Goal: Task Accomplishment & Management: Complete application form

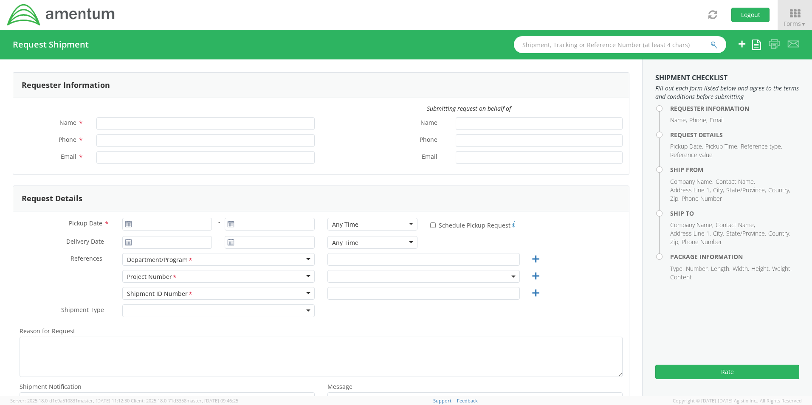
type input "[PERSON_NAME]"
type input "301-757-2089"
type input "dean.selzer@amentum.com"
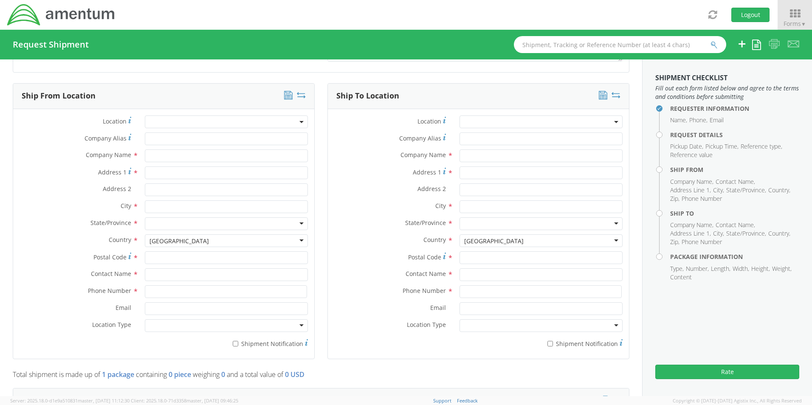
scroll to position [340, 0]
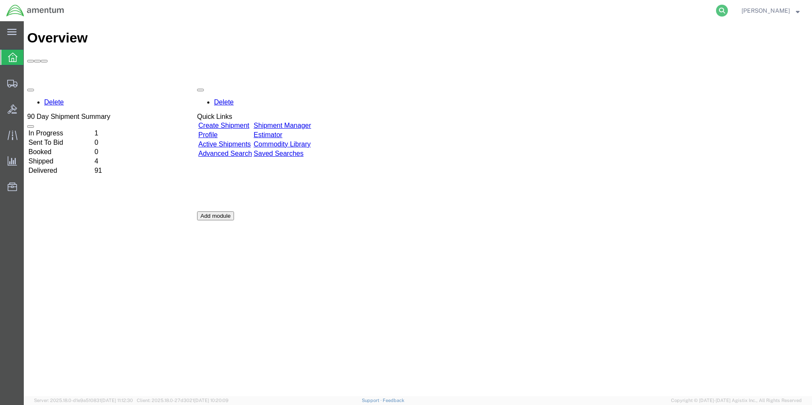
click at [728, 8] on icon at bounding box center [722, 11] width 12 height 12
click at [664, 8] on input "search" at bounding box center [587, 10] width 258 height 20
paste input "S637-25254-0884"
type input "S637-25254-0884"
click at [728, 11] on icon at bounding box center [722, 11] width 12 height 12
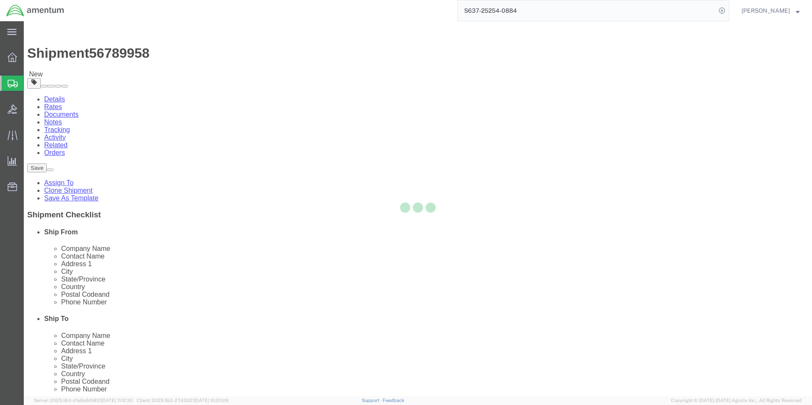
select select "42719"
select select
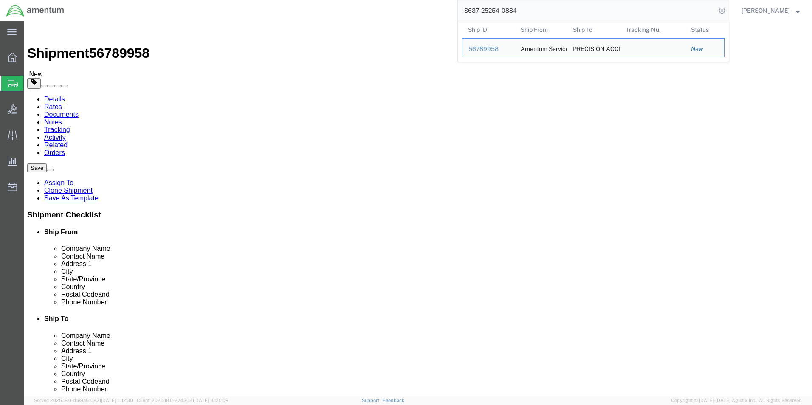
click input "404.767.5800"
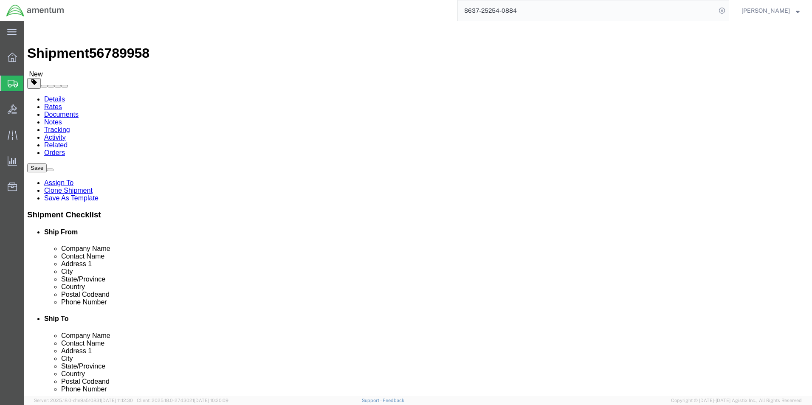
click input "404-767.5800"
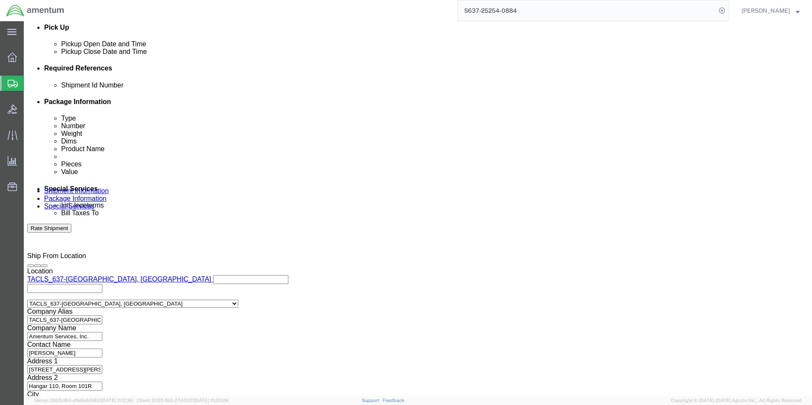
scroll to position [382, 0]
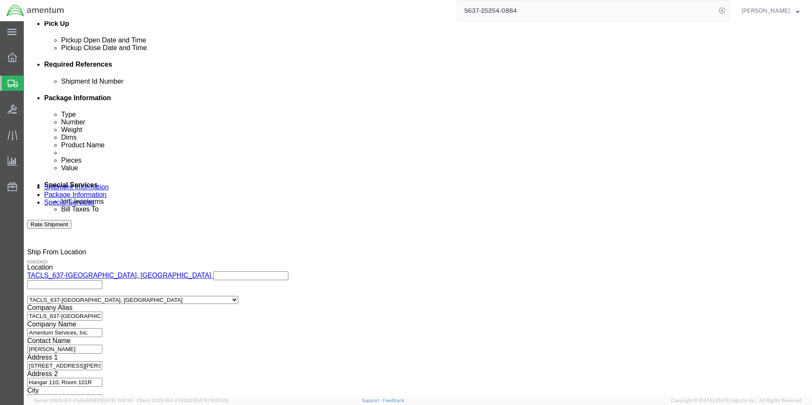
type input "[PHONE_NUMBER]"
click button "Continue"
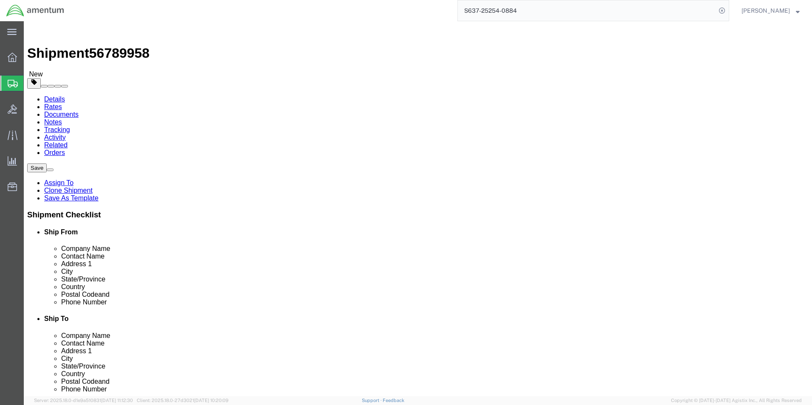
click button "Continue"
click button "Rate Shipment"
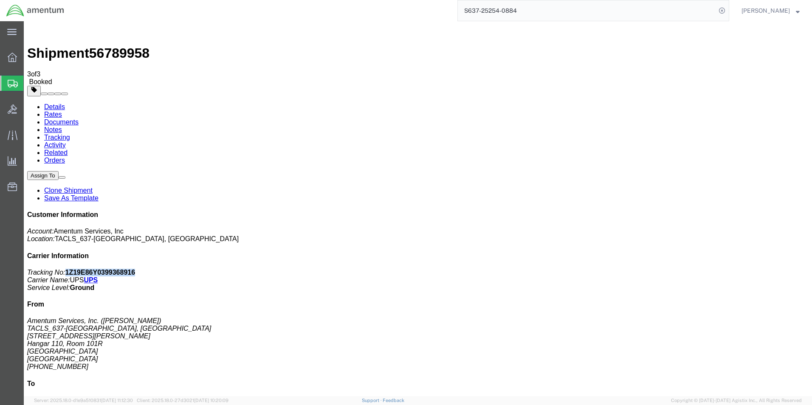
drag, startPoint x: 754, startPoint y: 132, endPoint x: 692, endPoint y: 133, distance: 62.4
click at [692, 269] on p "Tracking No: 1Z19E86Y0399368916 Carrier Name: UPS UPS Service Level: Ground" at bounding box center [417, 280] width 781 height 23
copy b "1Z19E86Y0399368916"
drag, startPoint x: 139, startPoint y: 31, endPoint x: 97, endPoint y: 32, distance: 42.1
click at [97, 45] on span "56789958" at bounding box center [119, 52] width 60 height 15
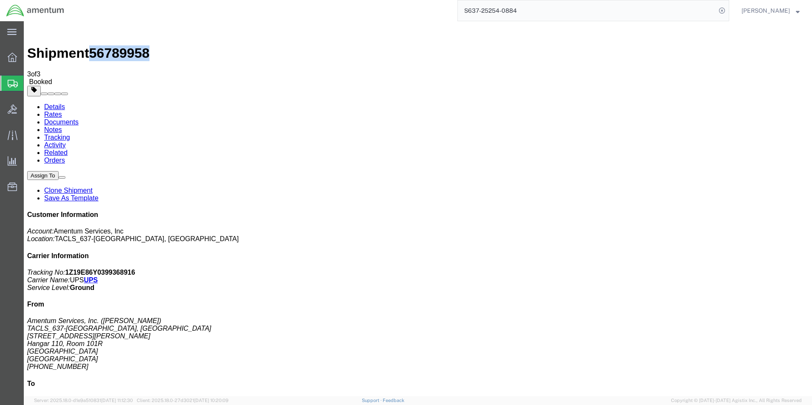
copy span "56789958"
drag, startPoint x: 352, startPoint y: 148, endPoint x: 308, endPoint y: 150, distance: 44.2
click at [8, 132] on icon at bounding box center [13, 135] width 10 height 10
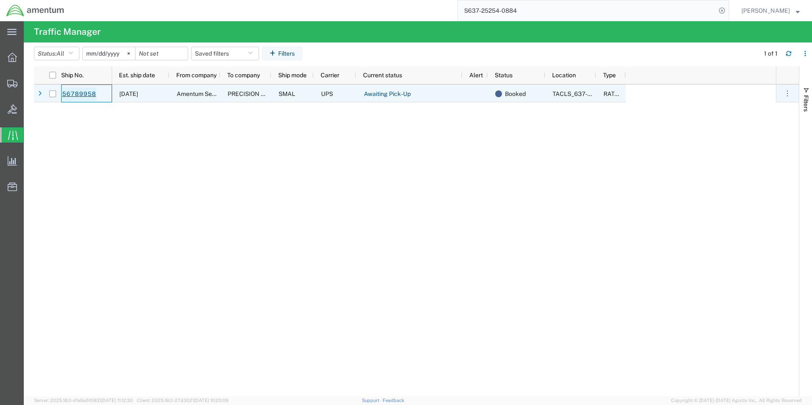
click at [90, 95] on link "56789958" at bounding box center [79, 94] width 35 height 14
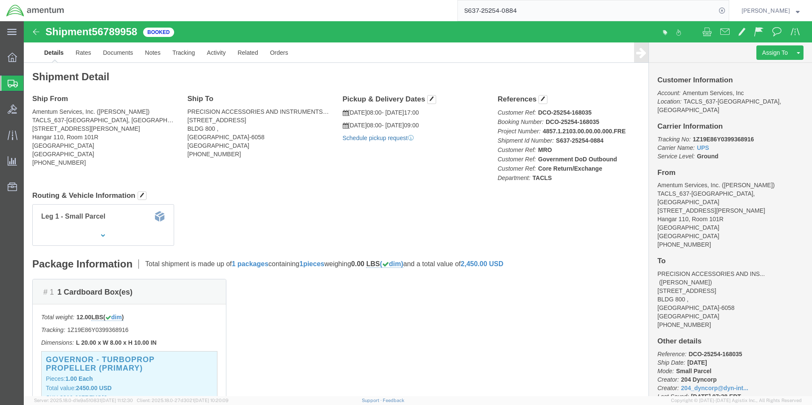
click link "Schedule pickup request"
